Goal: Complete application form

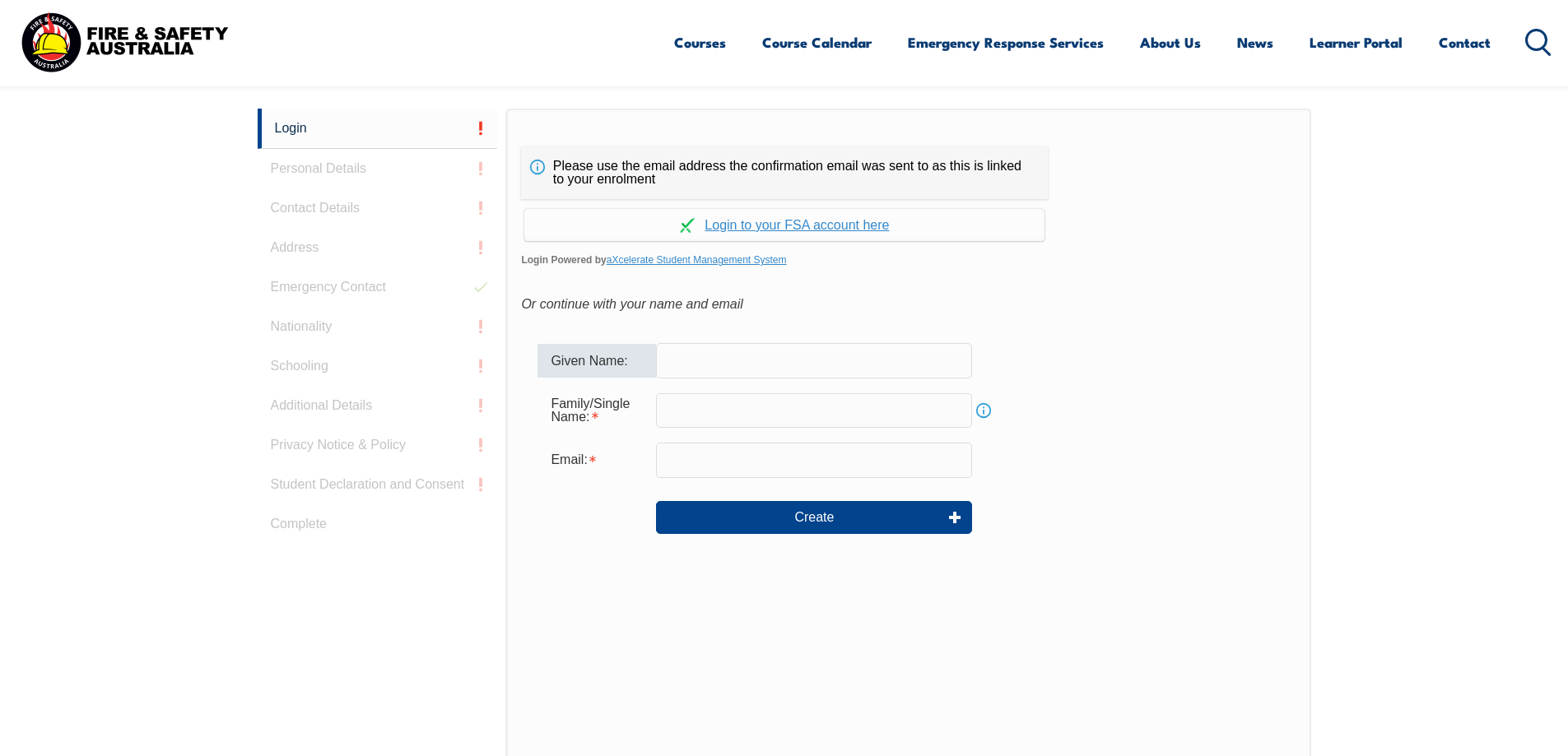
click at [790, 371] on input "text" at bounding box center [814, 361] width 316 height 35
type input "Serhat"
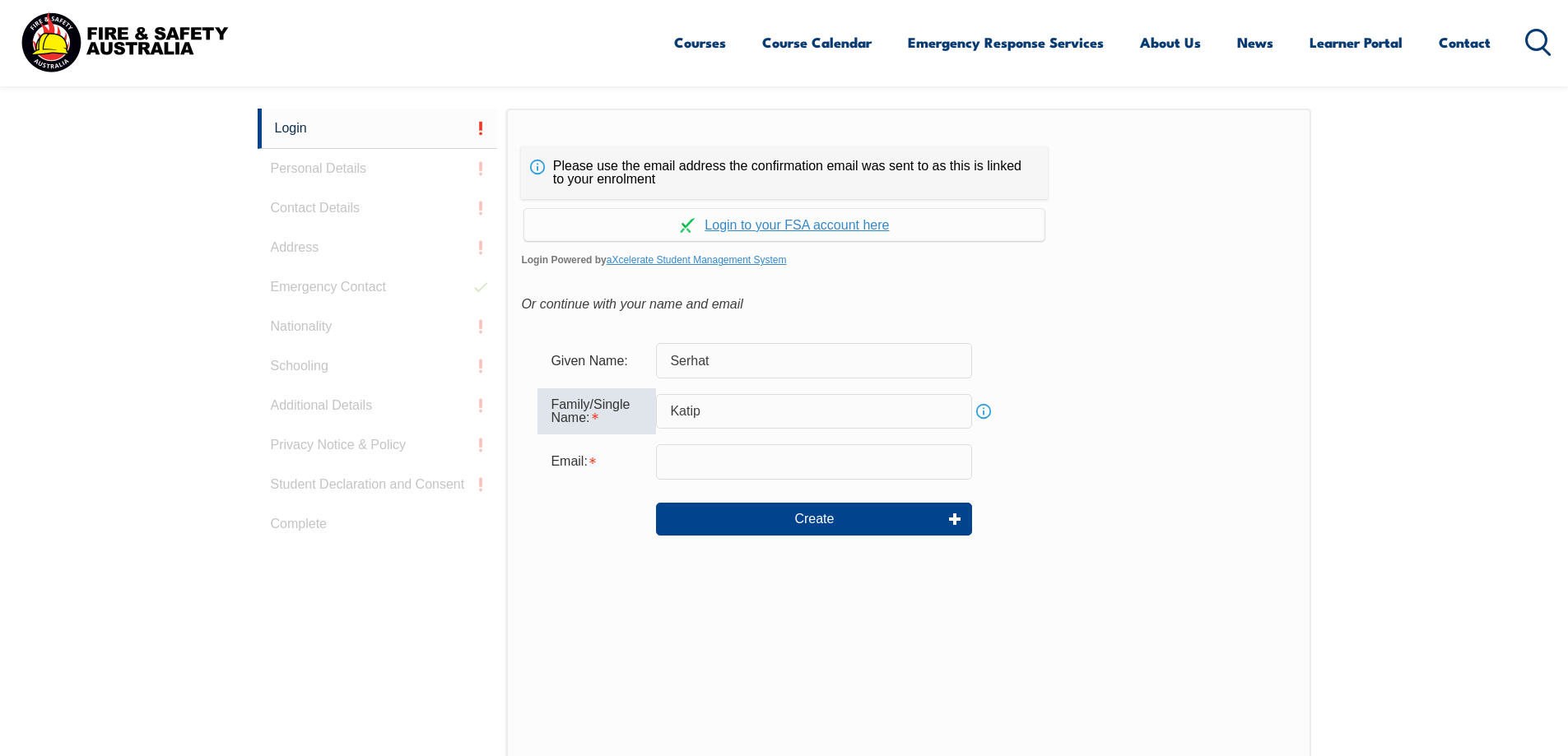
type input "Katip"
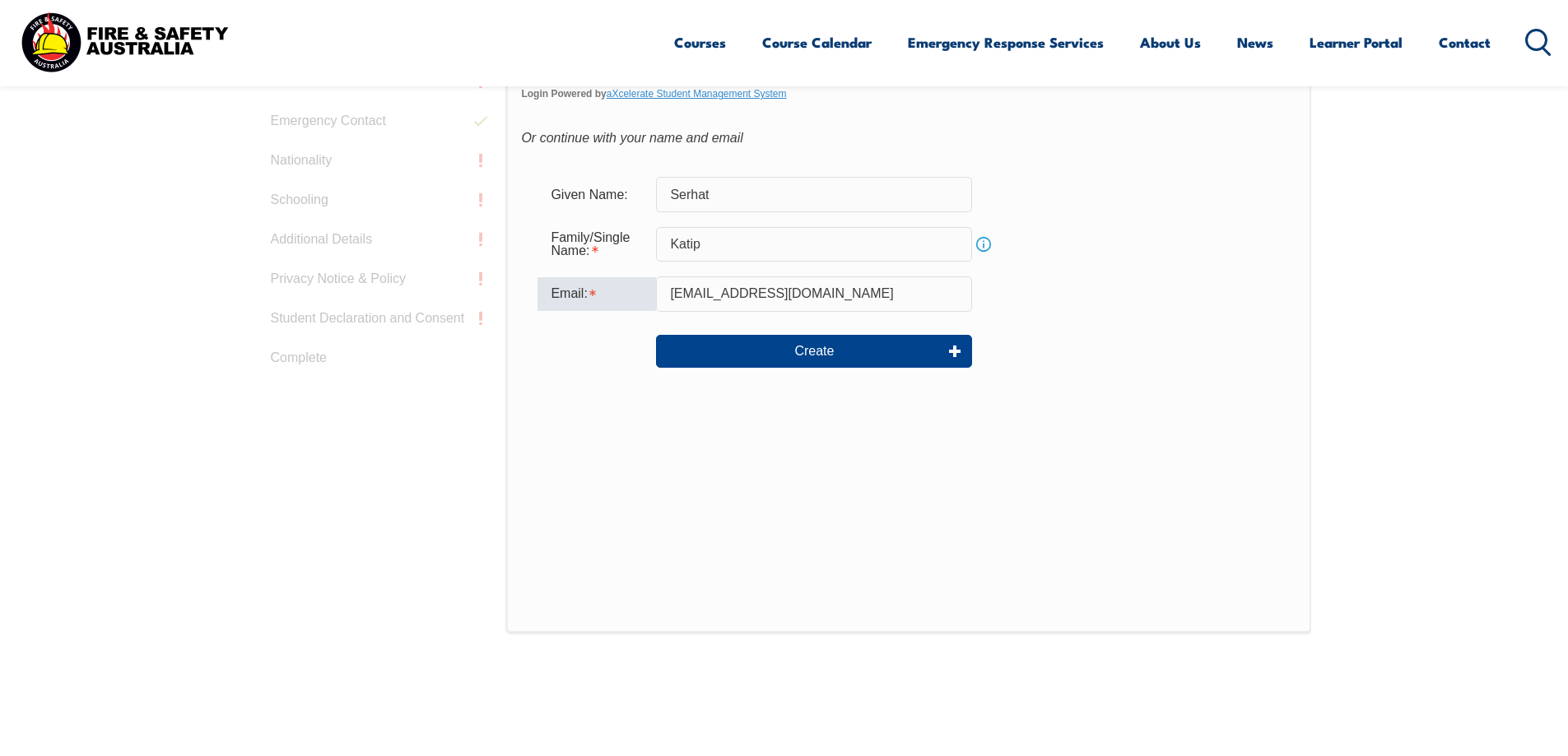
scroll to position [604, 0]
drag, startPoint x: 706, startPoint y: 294, endPoint x: 681, endPoint y: 294, distance: 25.0
click at [681, 294] on input "[EMAIL_ADDRESS][DOMAIN_NAME]" at bounding box center [814, 296] width 316 height 35
type input "[EMAIL_ADDRESS][DOMAIN_NAME]"
click at [809, 354] on button "Create" at bounding box center [814, 353] width 316 height 33
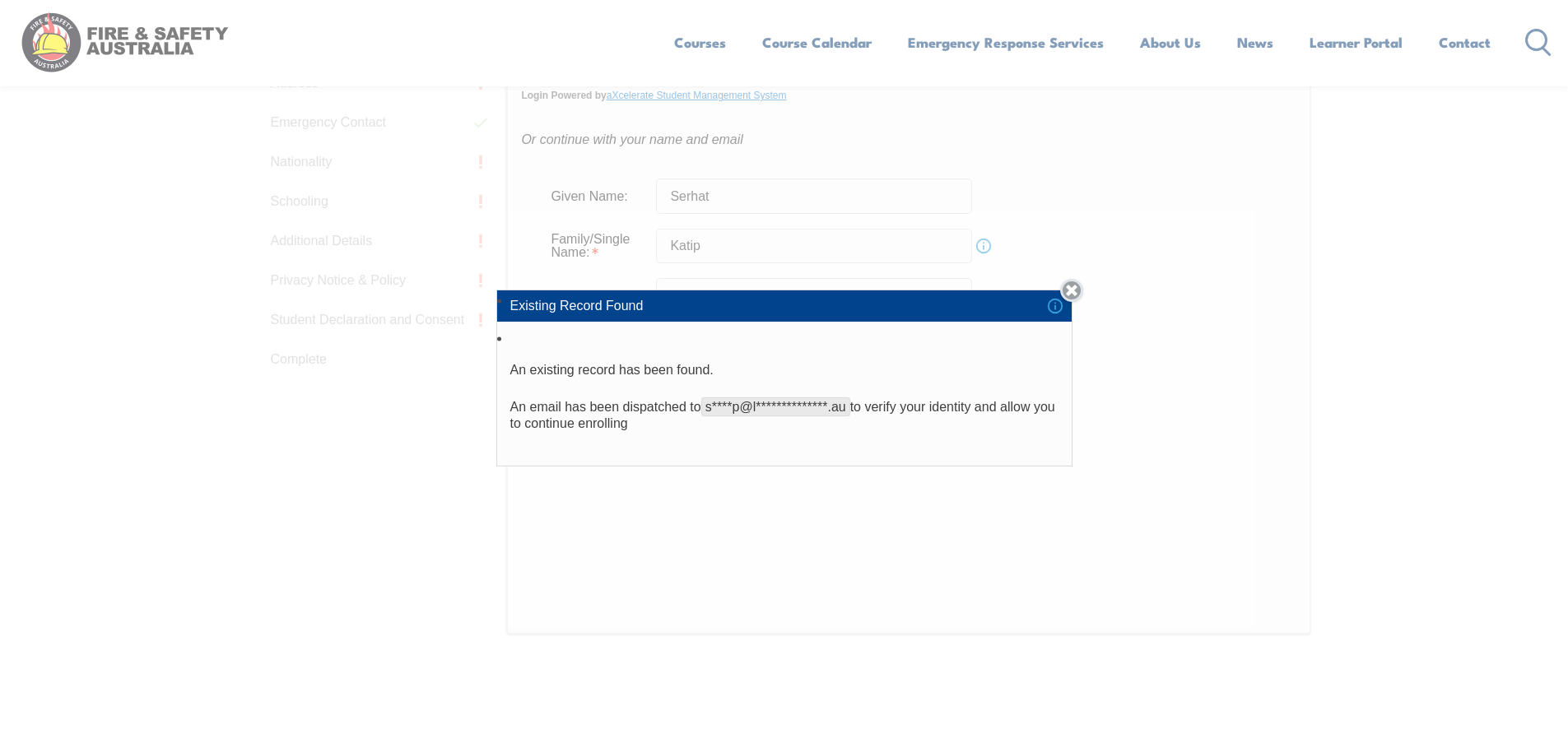
click at [1070, 292] on link "Close" at bounding box center [1071, 289] width 23 height 23
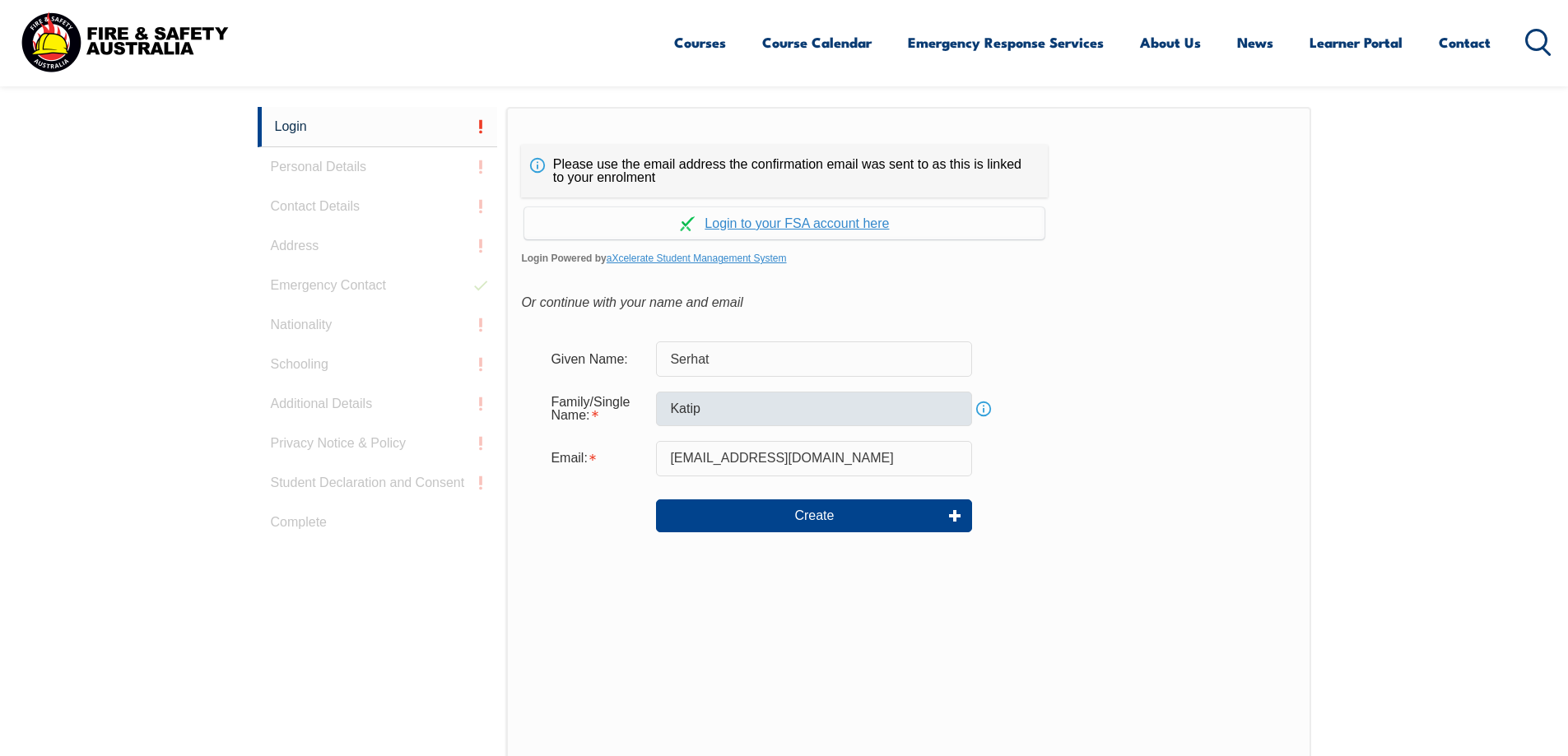
scroll to position [438, 0]
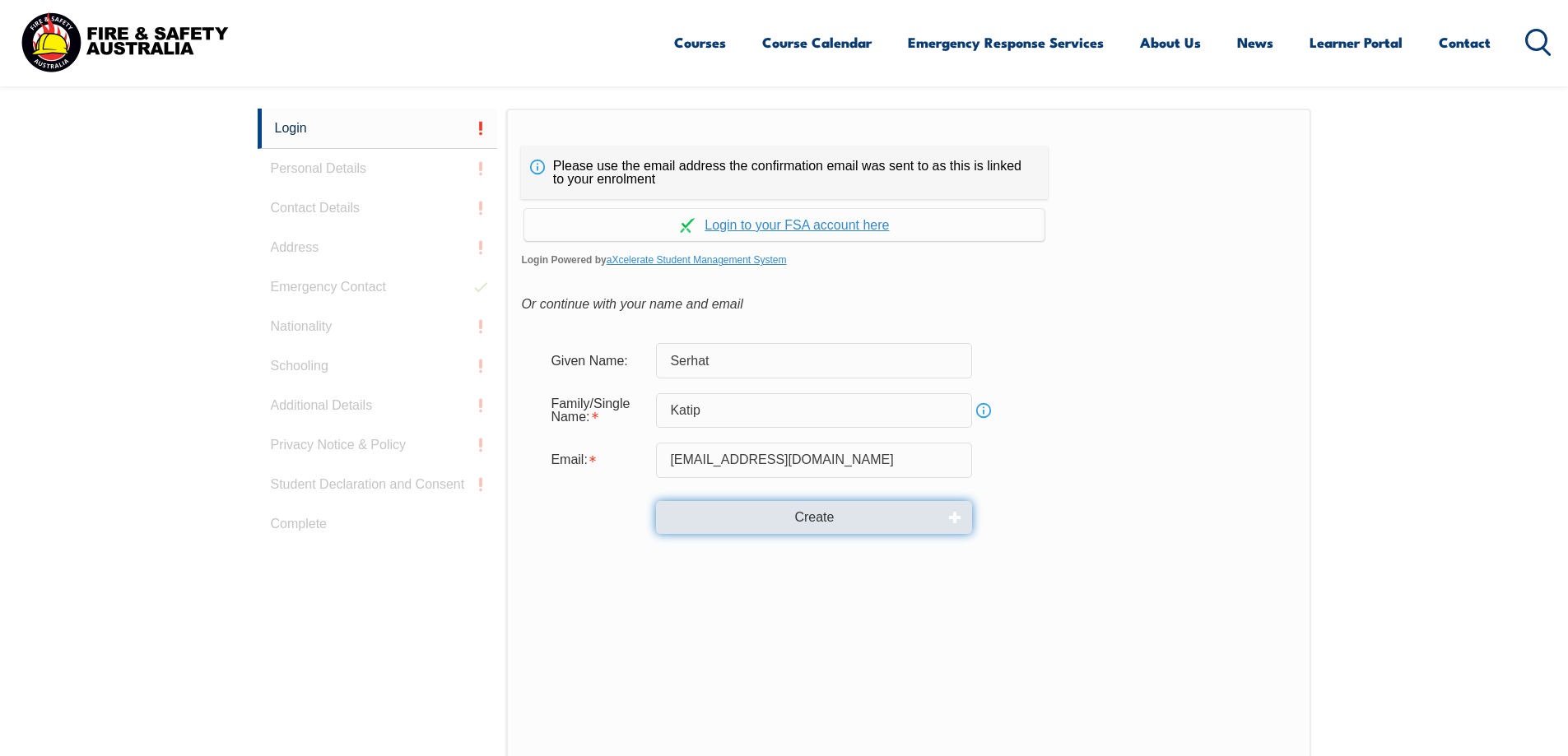
click at [795, 512] on button "Create" at bounding box center [814, 518] width 316 height 33
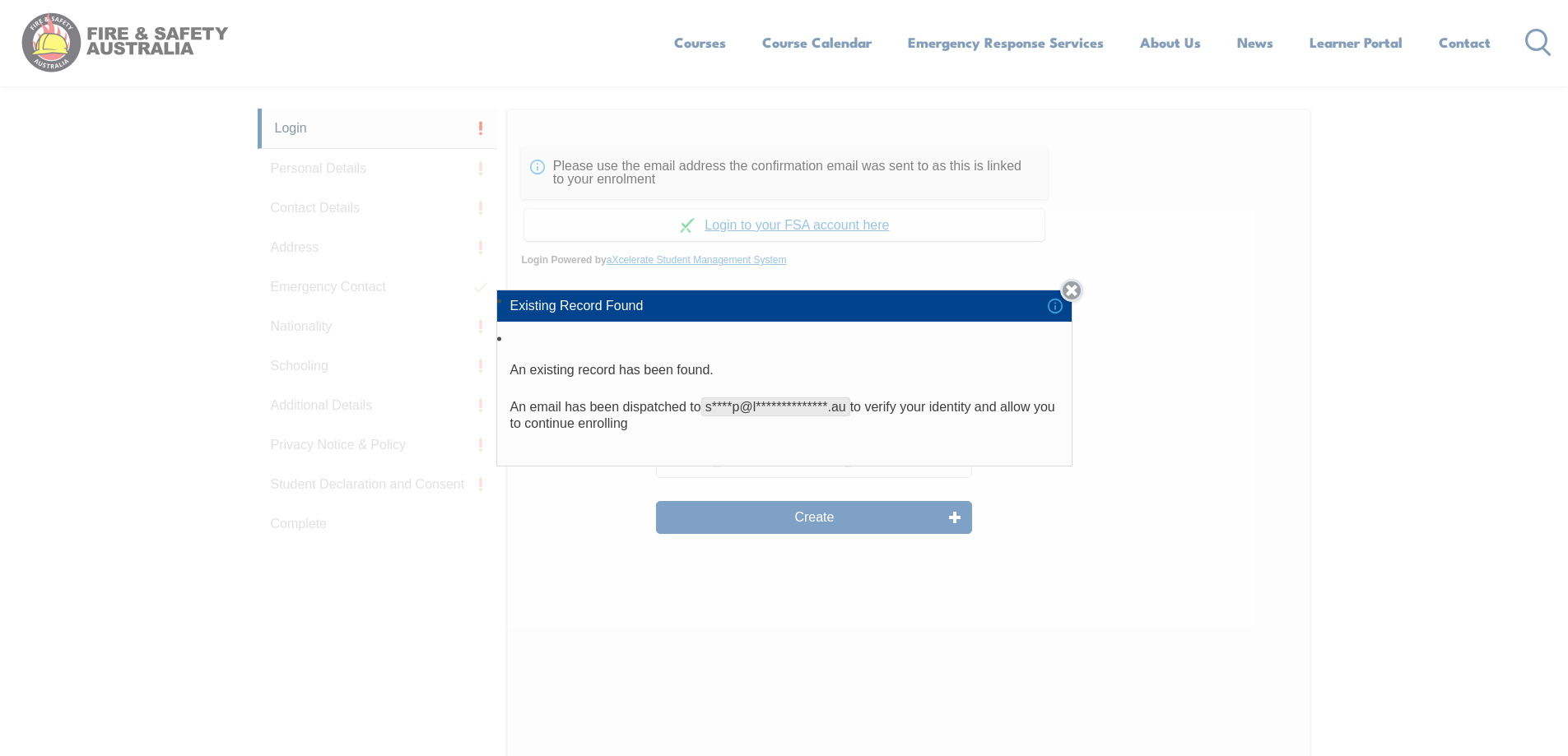
click at [1070, 287] on link "Close" at bounding box center [1071, 289] width 23 height 23
